Goal: Navigation & Orientation: Go to known website

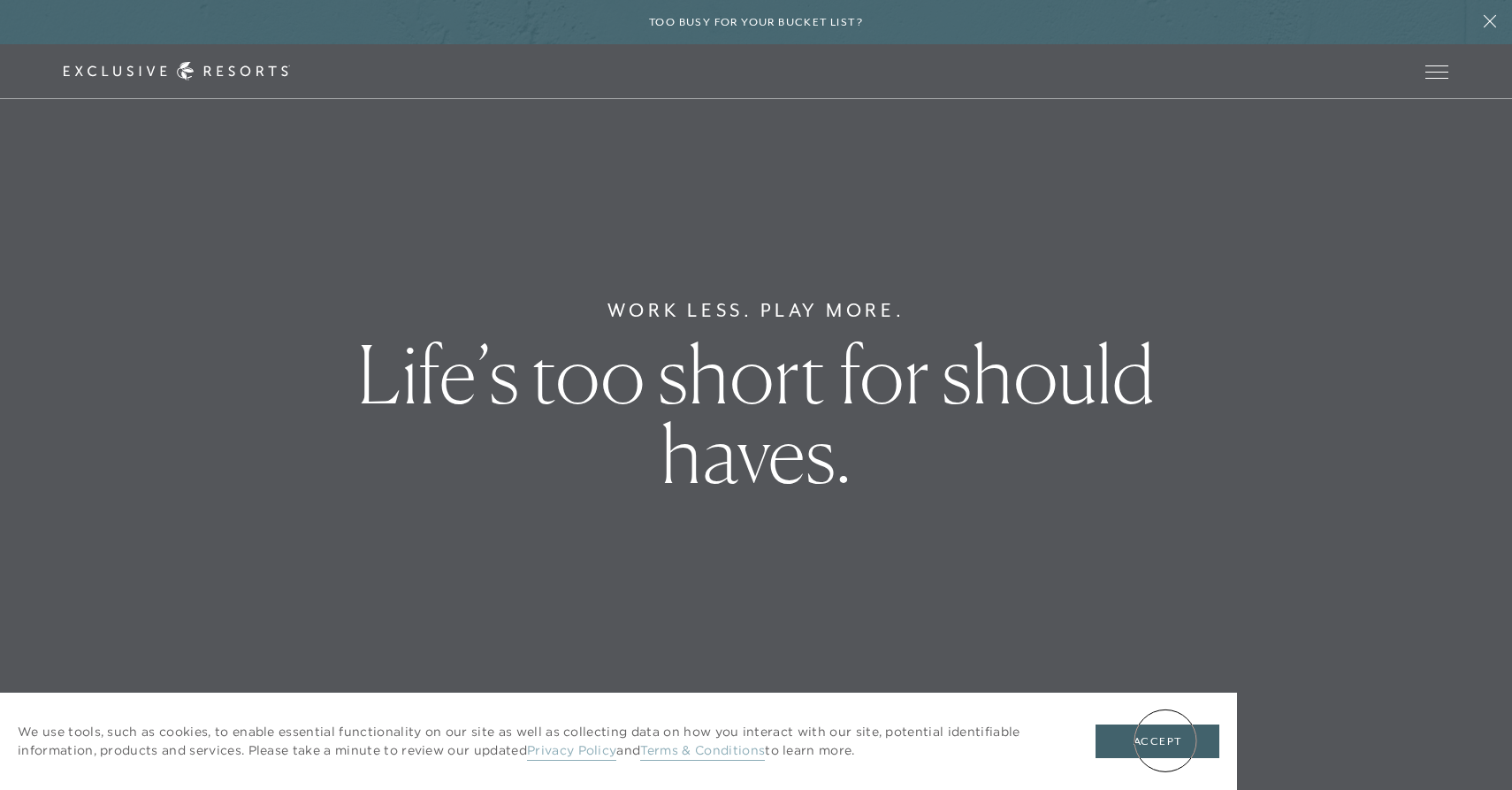
click at [1166, 741] on button "Accept" at bounding box center [1158, 741] width 124 height 34
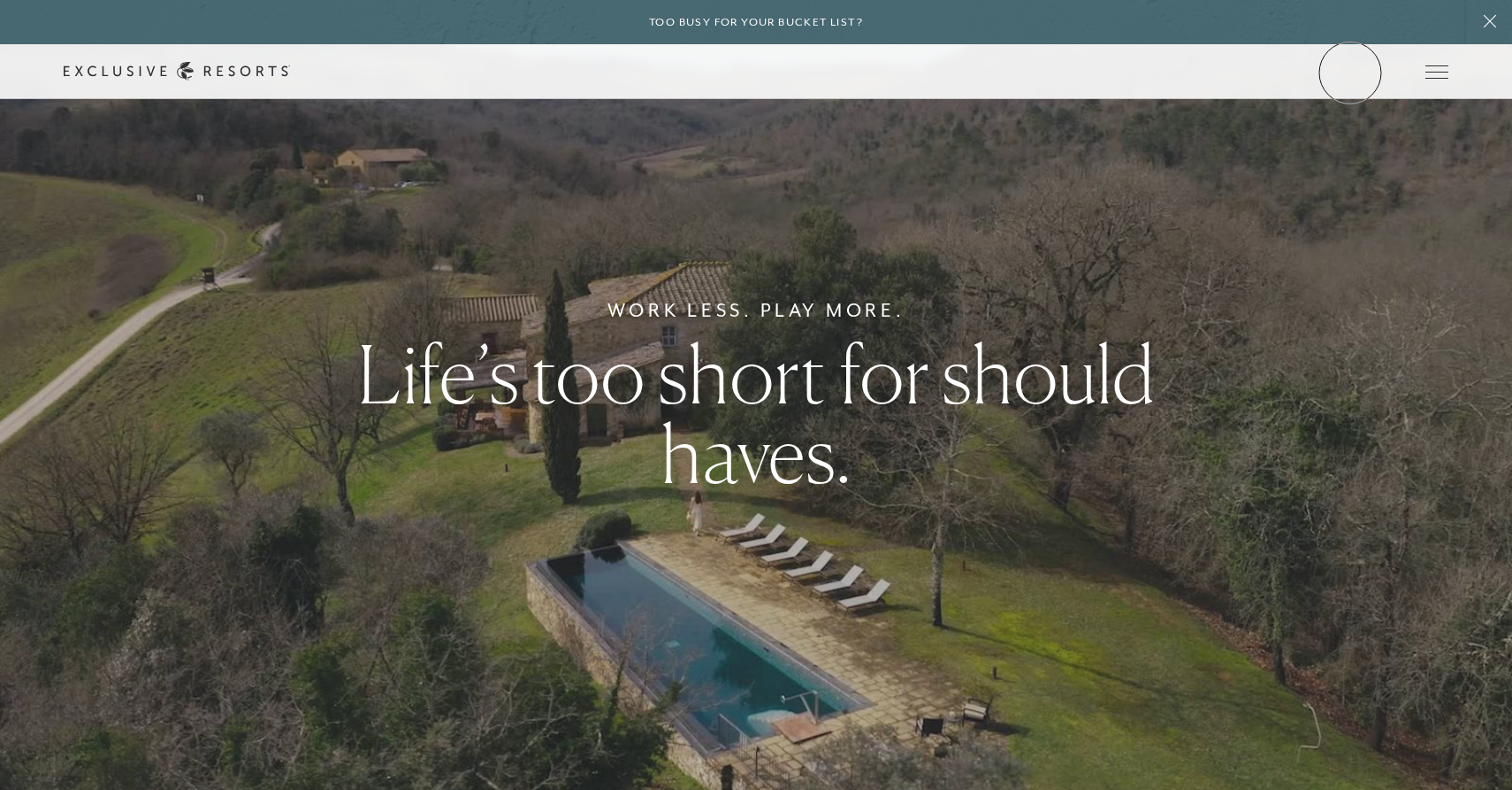
click at [0, 0] on link "Member Login" at bounding box center [0, 0] width 0 height 0
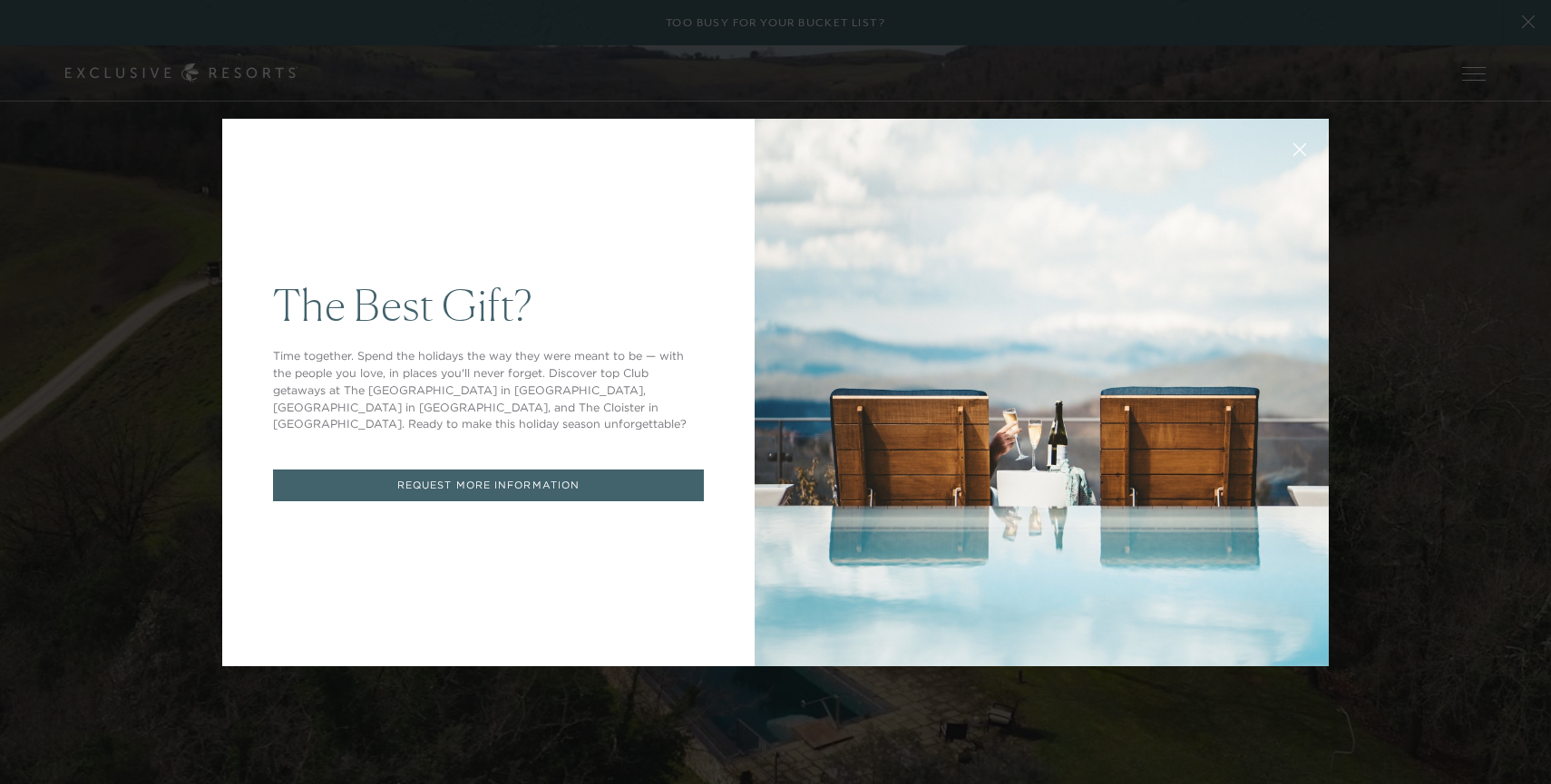
click at [1511, 389] on div "The Best Gift? Time together. Spend the holidays the way they were meant to be …" at bounding box center [776, 392] width 1551 height 784
click at [1514, 388] on div "The Best Gift? Time together. Spend the holidays the way they were meant to be …" at bounding box center [776, 392] width 1551 height 784
click at [1514, 393] on div "The Best Gift? Time together. Spend the holidays the way they were meant to be …" at bounding box center [776, 392] width 1551 height 784
click at [1518, 392] on div "The Best Gift? Time together. Spend the holidays the way they were meant to be …" at bounding box center [776, 392] width 1551 height 784
click at [1508, 388] on div "The Best Gift? Time together. Spend the holidays the way they were meant to be …" at bounding box center [776, 392] width 1551 height 784
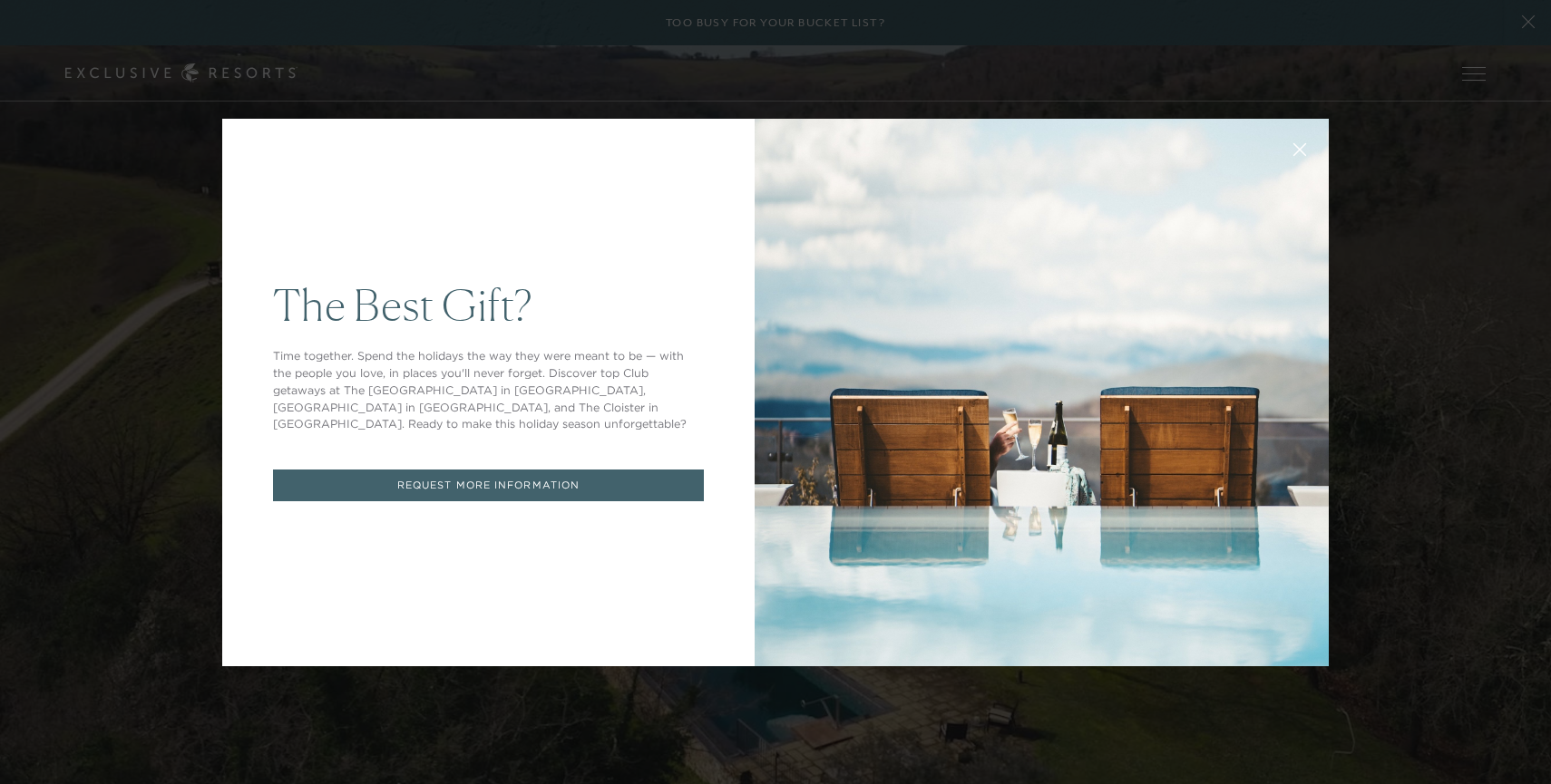
click at [1516, 390] on div "The Best Gift? Time together. Spend the holidays the way they were meant to be …" at bounding box center [776, 392] width 1551 height 784
click at [1514, 390] on div "The Best Gift? Time together. Spend the holidays the way they were meant to be …" at bounding box center [776, 392] width 1551 height 784
click at [1352, 245] on div "The Best Gift? Time together. Spend the holidays the way they were meant to be …" at bounding box center [776, 392] width 1551 height 784
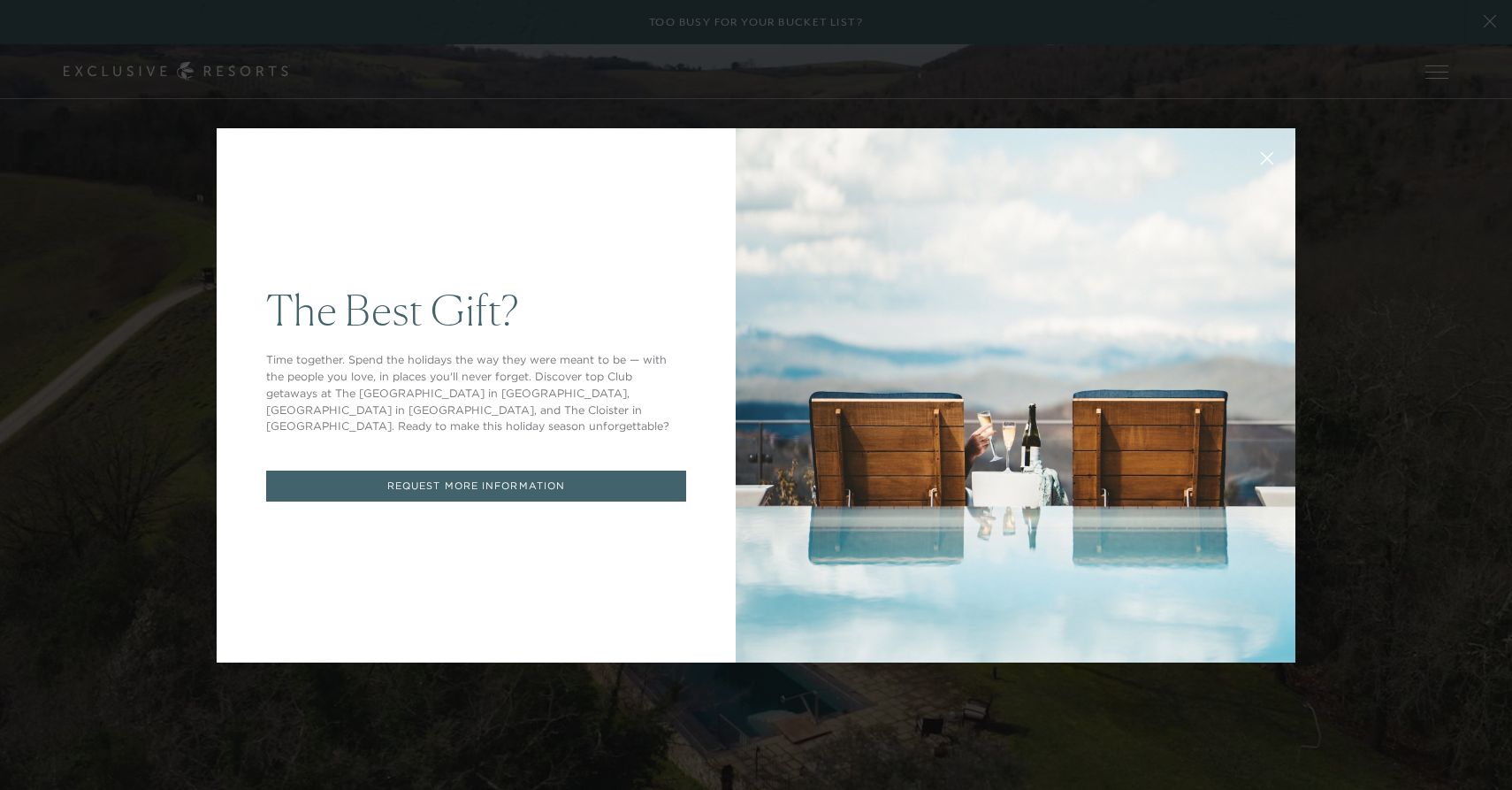
click at [1476, 403] on div "The Best Gift? Time together. Spend the holidays the way they were meant to be …" at bounding box center [756, 395] width 1512 height 790
click at [1489, 24] on div "The Best Gift? Time together. Spend the holidays the way they were meant to be …" at bounding box center [756, 395] width 1512 height 790
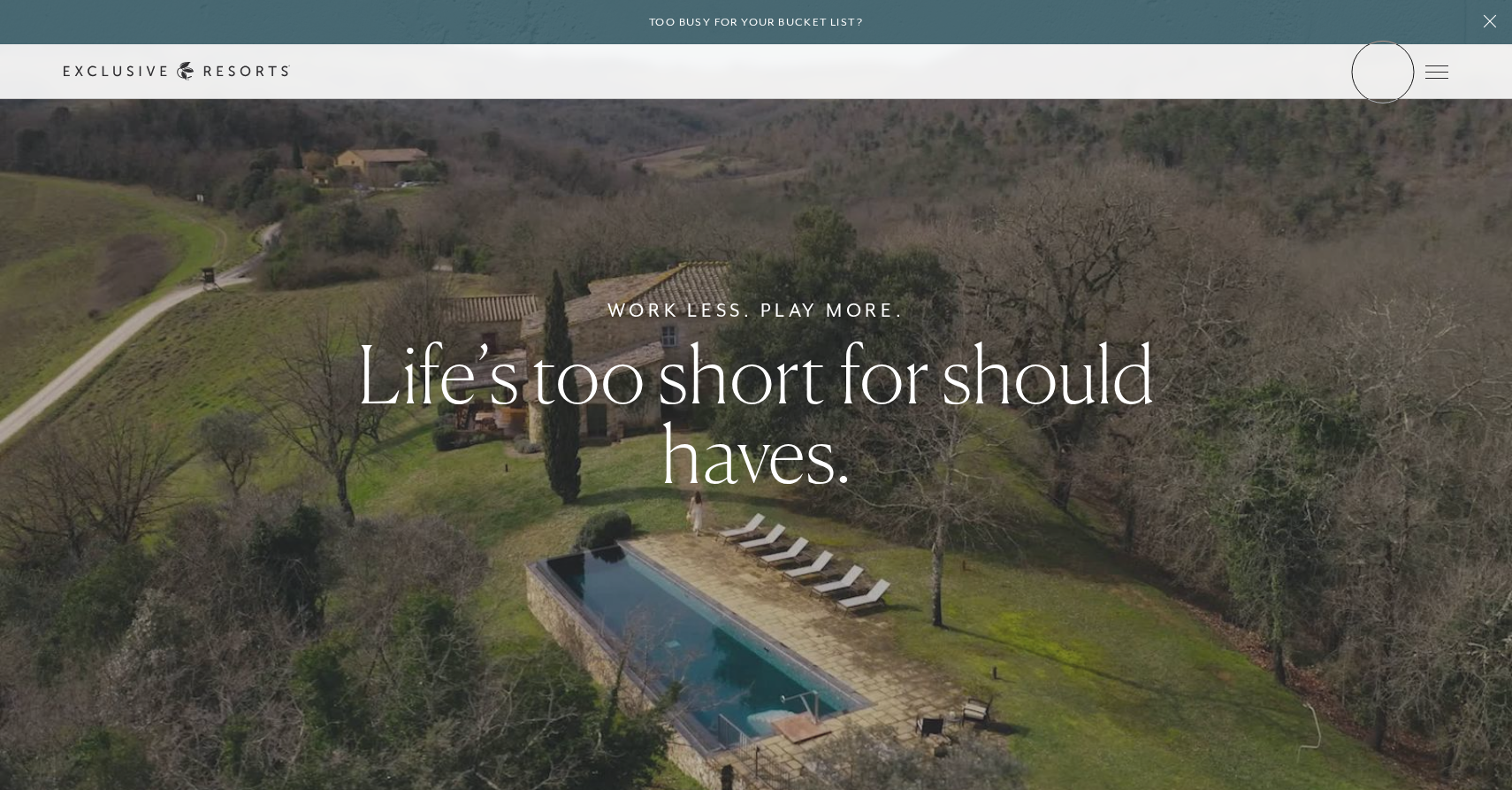
click at [0, 0] on link "Member Login" at bounding box center [0, 0] width 0 height 0
